Goal: Information Seeking & Learning: Learn about a topic

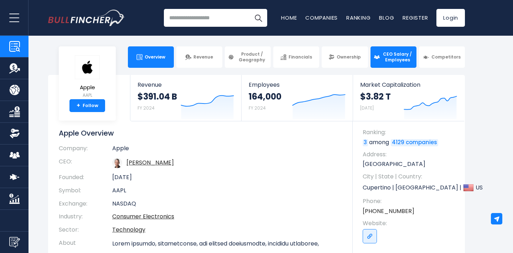
click at [384, 62] on span "CEO Salary / Employees" at bounding box center [397, 56] width 31 height 11
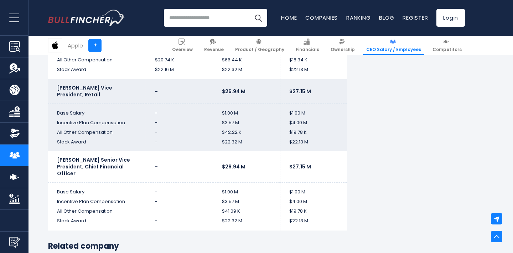
scroll to position [1812, 0]
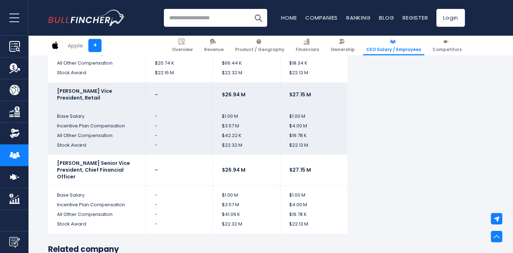
click at [158, 111] on td "-" at bounding box center [179, 114] width 67 height 14
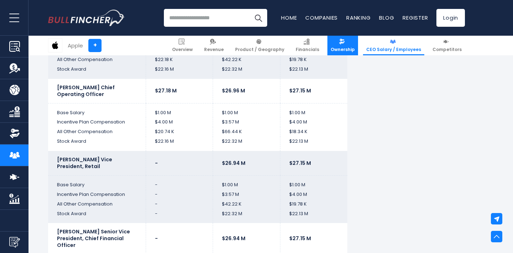
click at [350, 47] on span "Ownership" at bounding box center [343, 50] width 24 height 6
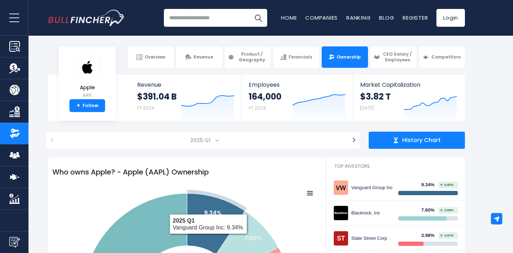
scroll to position [12, 0]
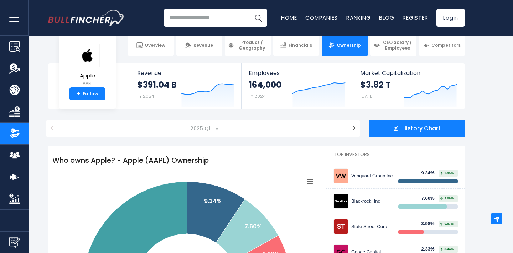
click at [232, 31] on div "Recent searches Trending searches Apple Overview Tesla Financials Home" at bounding box center [256, 18] width 417 height 36
click at [209, 12] on input "search" at bounding box center [215, 18] width 103 height 18
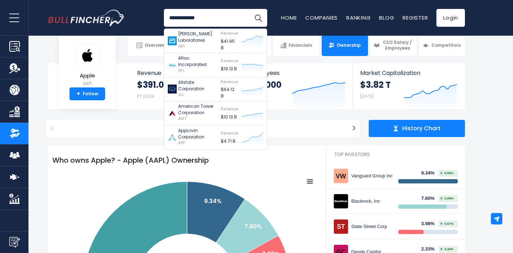
type input "**********"
click at [250, 9] on button "Search" at bounding box center [259, 18] width 18 height 18
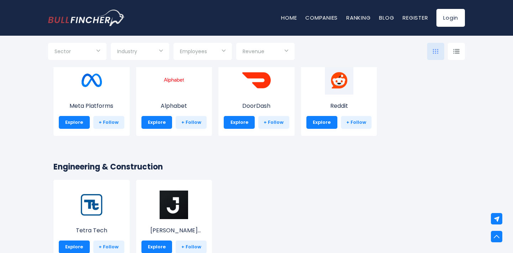
scroll to position [1187, 0]
